Goal: Transaction & Acquisition: Purchase product/service

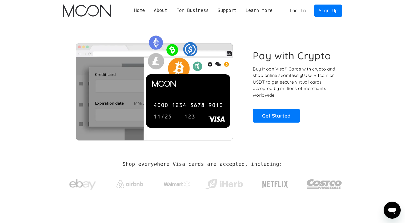
click at [365, 99] on section "Pay with Crypto Buy Moon Visa® Cards with crypto and shop online seamlessly! Us…" at bounding box center [202, 85] width 405 height 129
click at [299, 11] on link "Log In" at bounding box center [297, 11] width 25 height 12
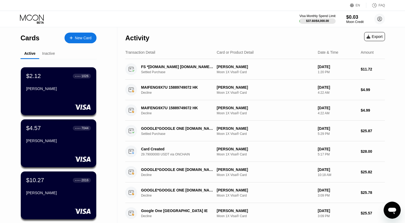
click at [4, 68] on div "Cards New Card Active Inactive $2.12 ● ● ● ● 1026 Krasnova Ekaterina $4.57 ● ● …" at bounding box center [58, 180] width 117 height 307
click at [78, 38] on div "New Card" at bounding box center [83, 38] width 17 height 5
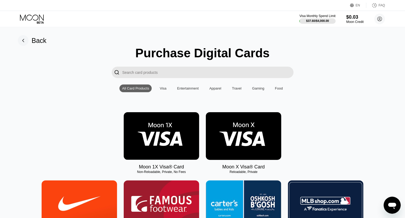
click at [238, 132] on img at bounding box center [243, 136] width 75 height 48
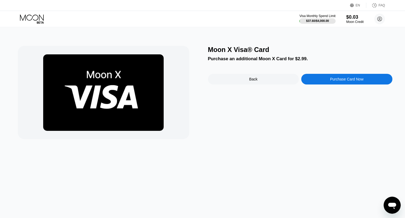
click at [319, 82] on div "Purchase Card Now" at bounding box center [346, 79] width 91 height 11
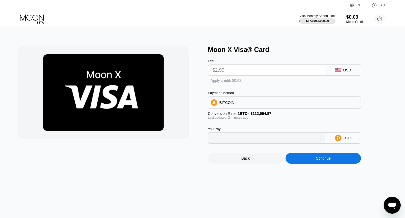
type input "0.00002654"
click at [244, 72] on input "$2.99" at bounding box center [267, 70] width 108 height 11
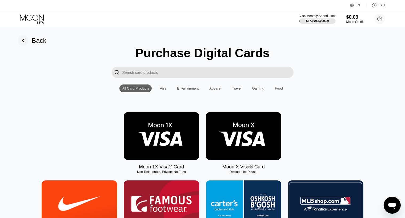
click at [170, 133] on img at bounding box center [161, 136] width 75 height 48
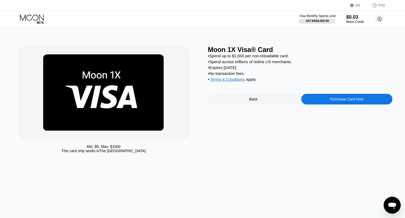
click at [321, 103] on div "Purchase Card Now" at bounding box center [346, 99] width 91 height 11
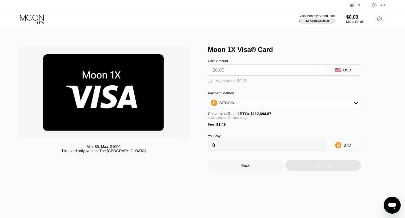
click at [248, 106] on div "BITCOIN" at bounding box center [284, 103] width 153 height 11
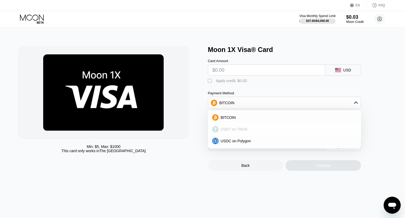
click at [240, 132] on span "USDT on TRON" at bounding box center [234, 129] width 27 height 4
type input "0.00"
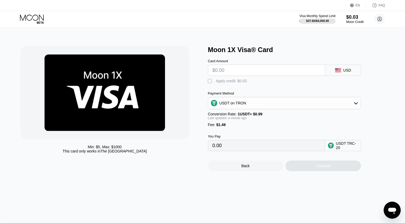
drag, startPoint x: 245, startPoint y: 157, endPoint x: 212, endPoint y: 154, distance: 32.7
click at [213, 151] on input "0.00" at bounding box center [267, 145] width 108 height 11
click at [233, 71] on input "text" at bounding box center [267, 70] width 108 height 11
type input "$2"
type input "3.53"
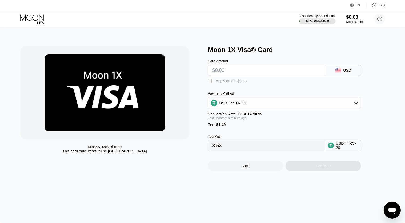
type input "0.00"
type input "$30"
type input "31.81"
type input "$300"
type input "304.54"
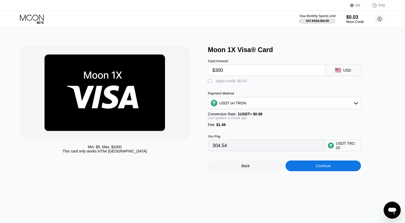
type input "$30"
type input "31.81"
click at [309, 171] on div "Continue" at bounding box center [323, 165] width 75 height 11
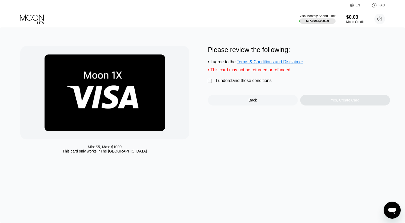
click at [252, 83] on div "I understand these conditions" at bounding box center [244, 80] width 56 height 5
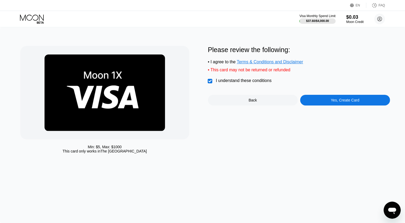
click at [322, 101] on div "Yes, Create Card" at bounding box center [345, 100] width 90 height 11
click at [273, 105] on div "Back" at bounding box center [253, 100] width 90 height 11
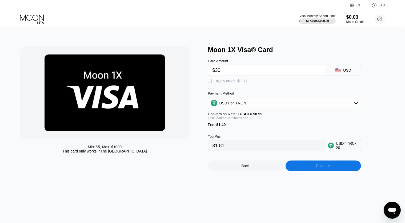
click at [230, 71] on input "$30" at bounding box center [267, 70] width 108 height 11
type input "$32"
type input "33.83"
type input "$32"
click at [315, 170] on div "Continue" at bounding box center [323, 165] width 75 height 11
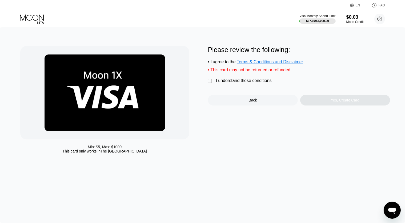
click at [247, 78] on div "Please review the following: • I agree to the Terms & Conditions and Disclaimer…" at bounding box center [299, 75] width 182 height 59
click at [251, 83] on div "I understand these conditions" at bounding box center [244, 80] width 56 height 5
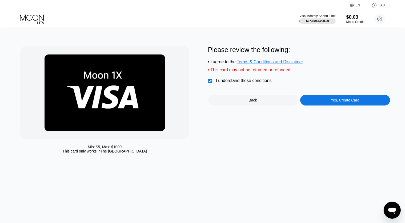
click at [328, 105] on div "Yes, Create Card" at bounding box center [345, 100] width 90 height 11
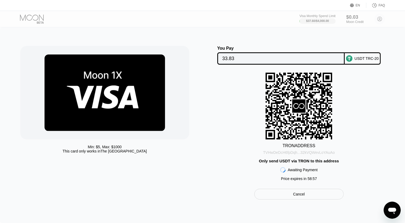
click at [277, 154] on div "TVHwDeDcH6fpDqh...32kVQWevLoYAuAo" at bounding box center [299, 152] width 72 height 4
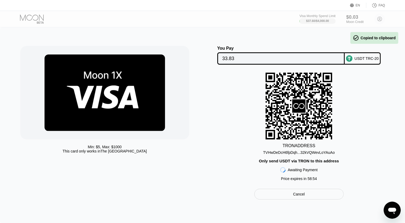
click at [243, 59] on input "33.83" at bounding box center [280, 58] width 117 height 11
click at [381, 123] on div "TRON ADDRESS TVHwDeDcH6fpDqh...32kVQWevLoYAuAo Only send USDT via TRON to this …" at bounding box center [299, 128] width 182 height 111
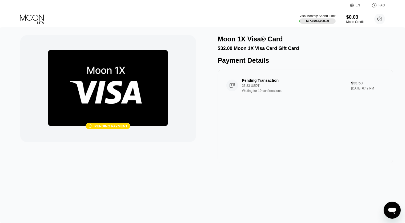
click at [151, 187] on div " Pending payment Moon 1X Visa® Card $32.00 Moon 1X Visa Card Gift Card Payment…" at bounding box center [202, 125] width 405 height 196
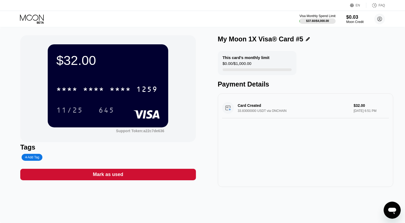
click at [307, 40] on icon at bounding box center [308, 39] width 4 height 4
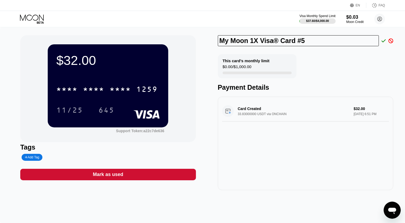
type input "K"
type input "[PERSON_NAME] Evseeva"
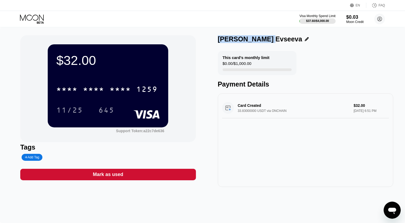
drag, startPoint x: 219, startPoint y: 41, endPoint x: 263, endPoint y: 43, distance: 44.3
click at [263, 43] on div "[PERSON_NAME] Evseeva" at bounding box center [306, 39] width 176 height 8
copy div "[PERSON_NAME] Evseeva"
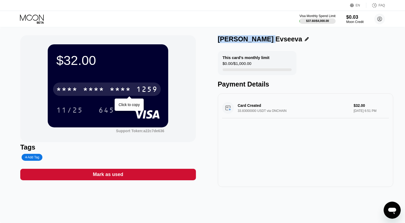
click at [123, 91] on div "* * * *" at bounding box center [120, 90] width 21 height 9
